Goal: Information Seeking & Learning: Learn about a topic

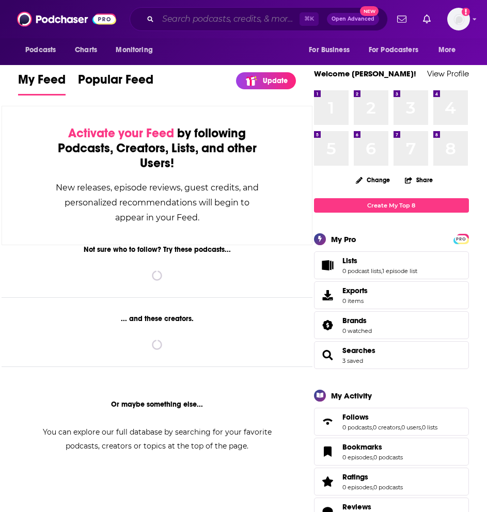
click at [243, 14] on input "Search podcasts, credits, & more..." at bounding box center [228, 19] width 141 height 17
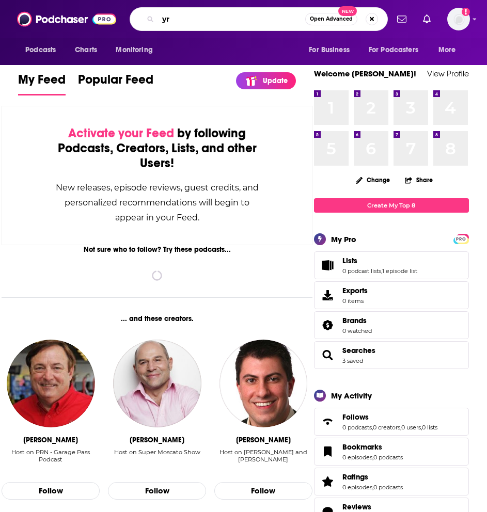
type input "y"
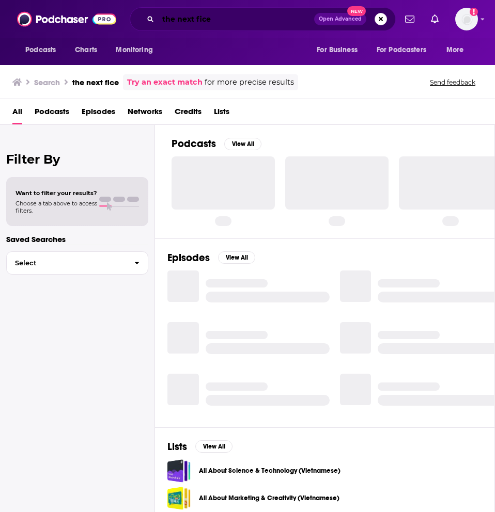
click at [221, 18] on input "the next fice" at bounding box center [236, 19] width 156 height 17
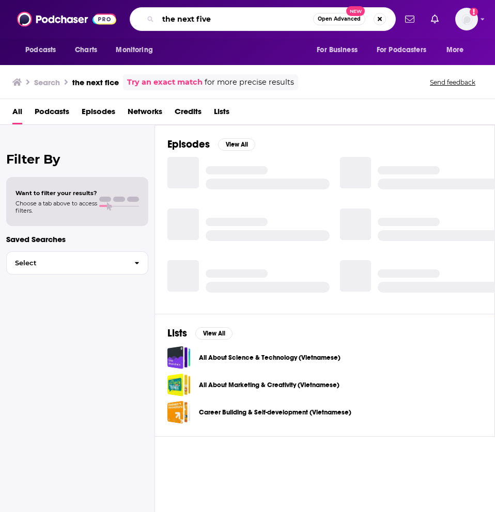
type input "the next five"
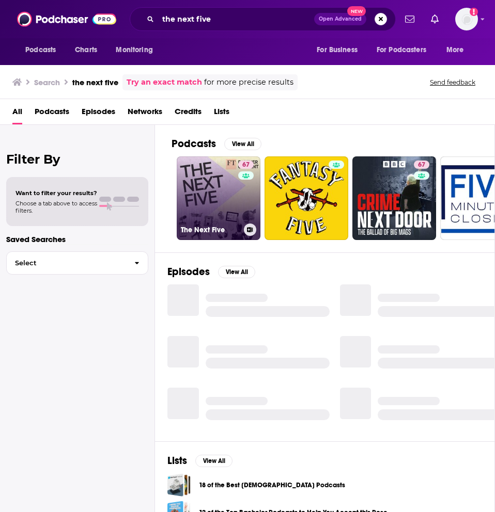
click at [214, 190] on link "67 The Next Five" at bounding box center [219, 198] width 84 height 84
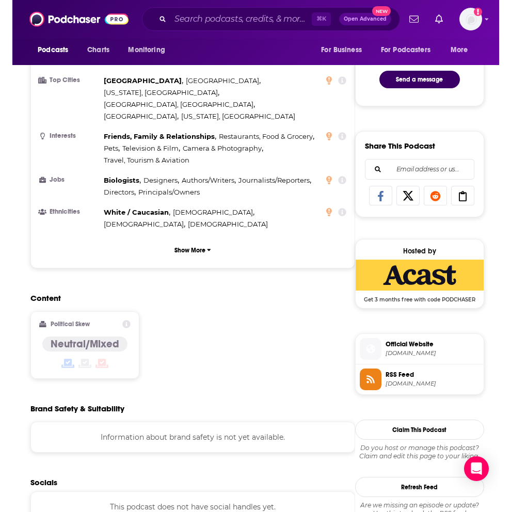
scroll to position [559, 0]
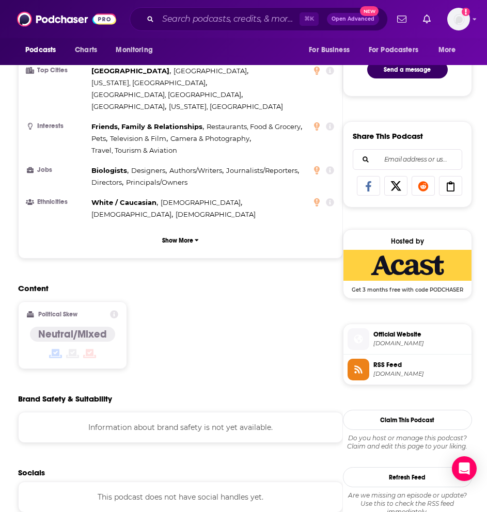
click at [387, 378] on span "[DOMAIN_NAME]" at bounding box center [420, 374] width 94 height 8
